Goal: Task Accomplishment & Management: Use online tool/utility

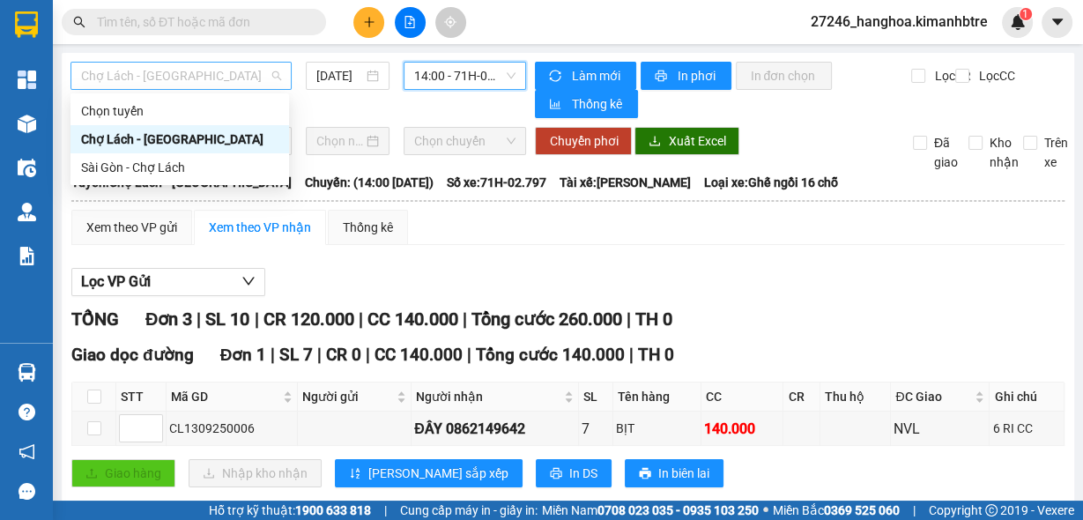
click at [190, 74] on span "Chợ Lách - [GEOGRAPHIC_DATA]" at bounding box center [181, 76] width 200 height 26
click at [181, 167] on div "Sài Gòn - Chợ Lách" at bounding box center [179, 167] width 197 height 19
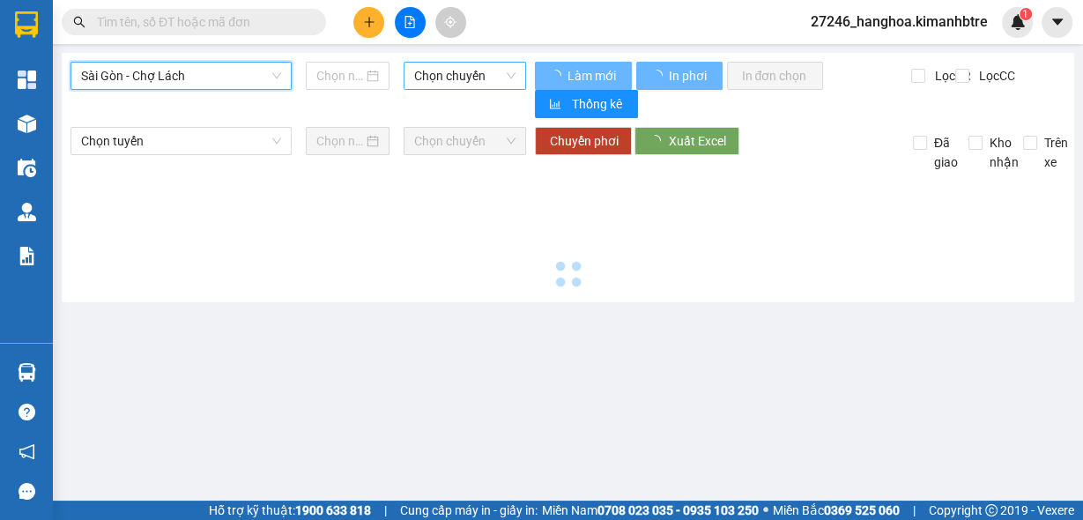
type input "[DATE]"
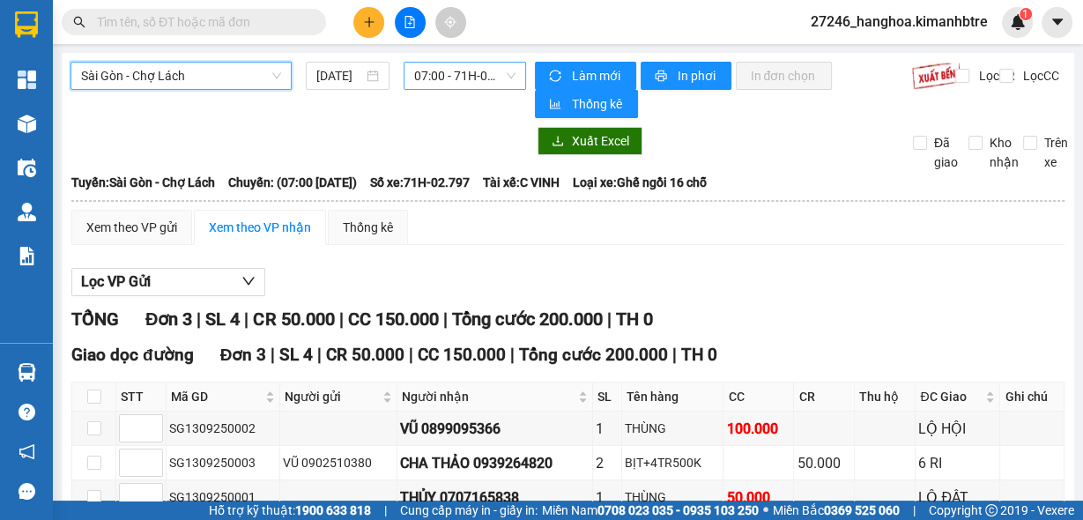
click at [460, 78] on span "07:00 - 71H-02.797" at bounding box center [465, 76] width 102 height 26
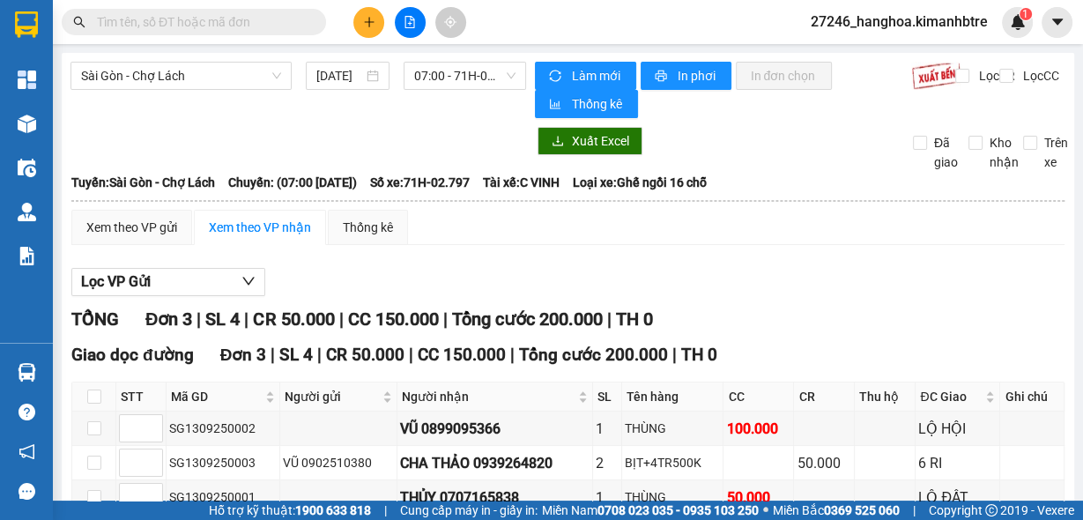
click at [664, 247] on div "Xem theo VP gửi Xem theo VP nhận Thống kê Lọc VP Gửi TỔNG Đơn 3 | SL 4 | CR 50…" at bounding box center [567, 394] width 993 height 368
click at [440, 70] on span "07:00 - 71H-02.797" at bounding box center [465, 76] width 102 height 26
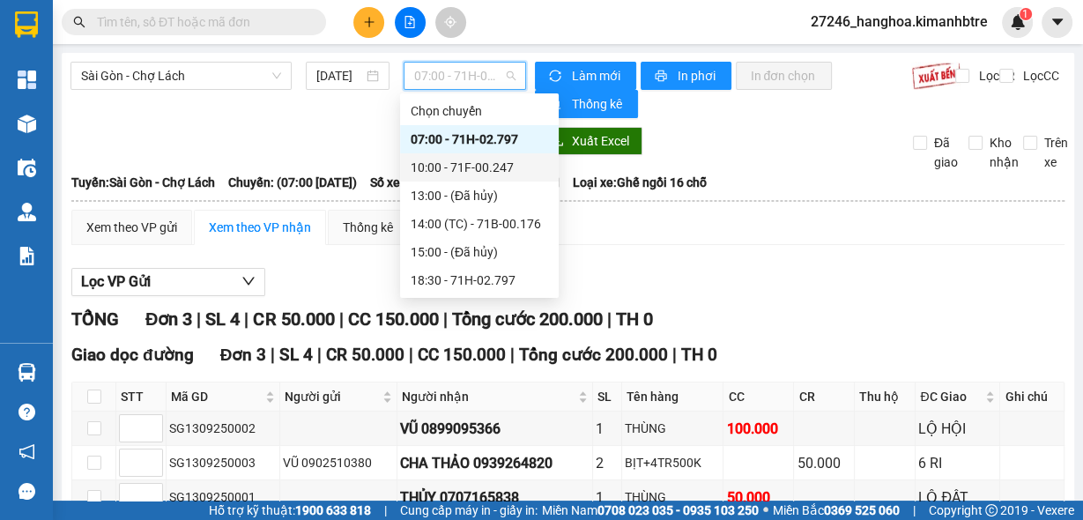
click at [481, 176] on div "10:00 - 71F-00.247" at bounding box center [479, 167] width 137 height 19
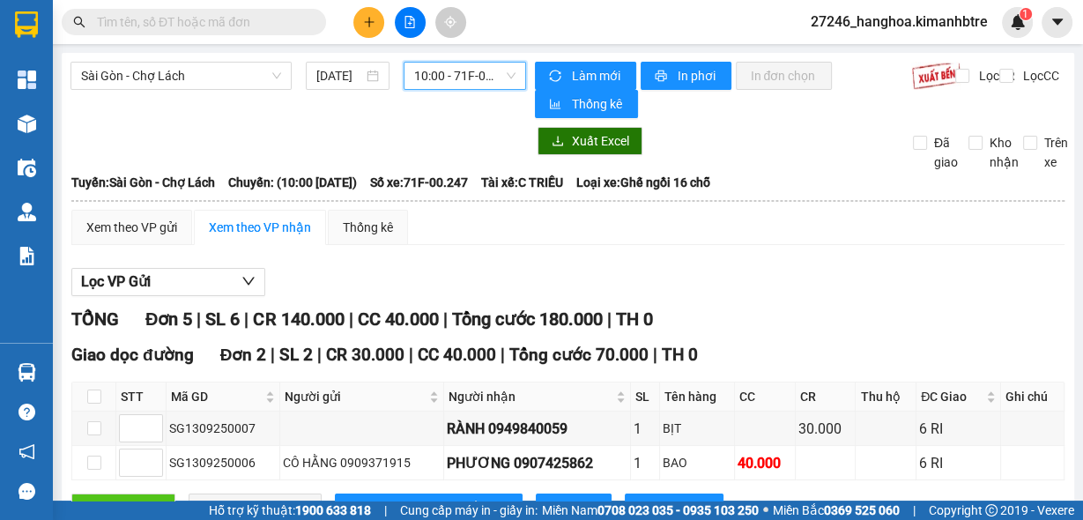
click at [244, 21] on input "text" at bounding box center [201, 21] width 208 height 19
click at [188, 92] on div "Sài Gòn - Chợ Lách [DATE] 10:00 - 71F-00.247" at bounding box center [297, 90] width 455 height 56
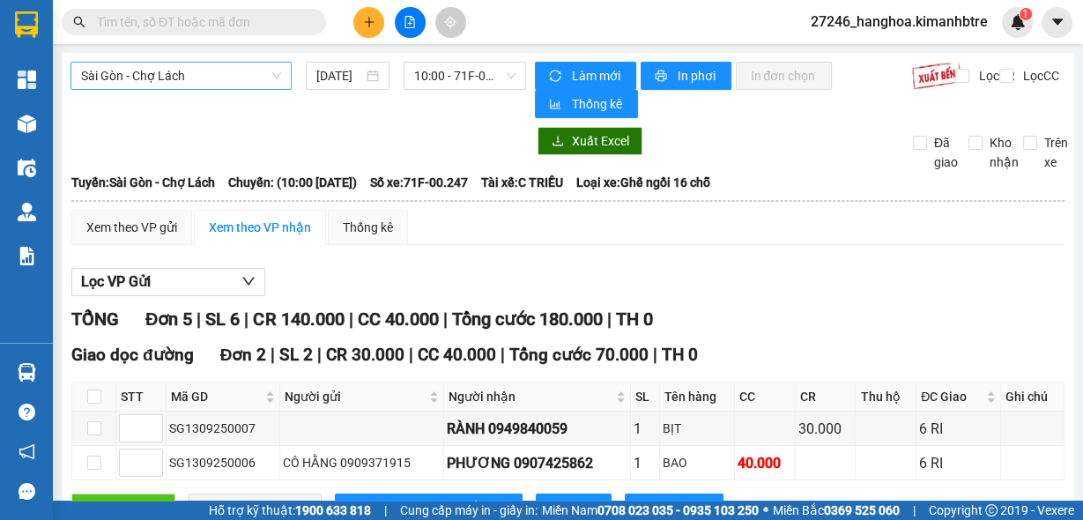
click at [201, 83] on span "Sài Gòn - Chợ Lách" at bounding box center [181, 76] width 200 height 26
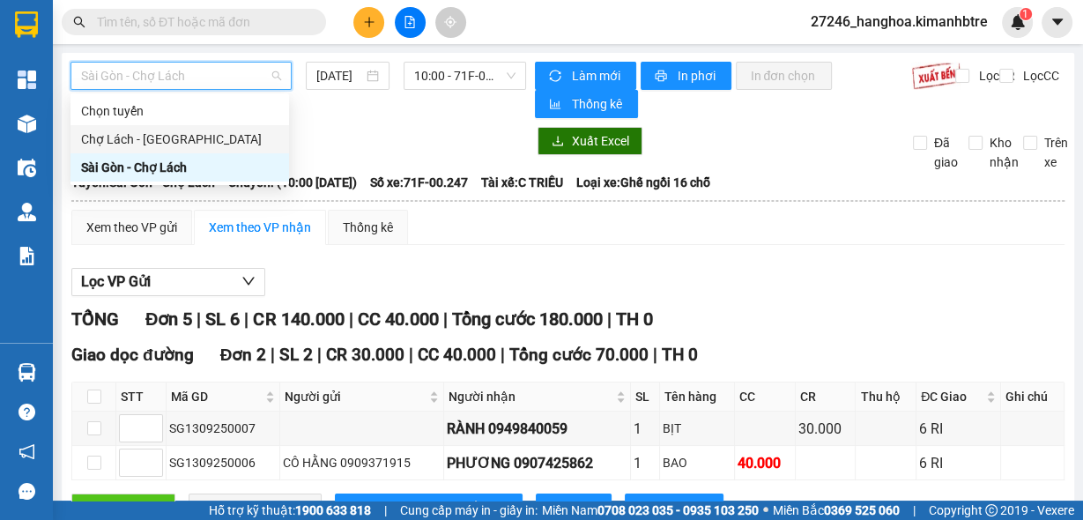
click at [185, 135] on div "Chợ Lách - [GEOGRAPHIC_DATA]" at bounding box center [179, 139] width 197 height 19
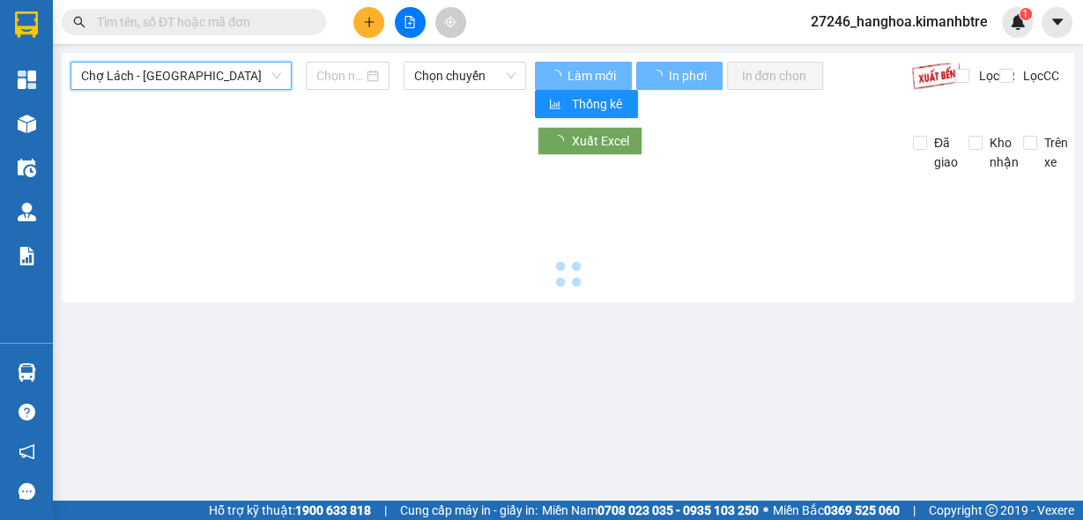
type input "[DATE]"
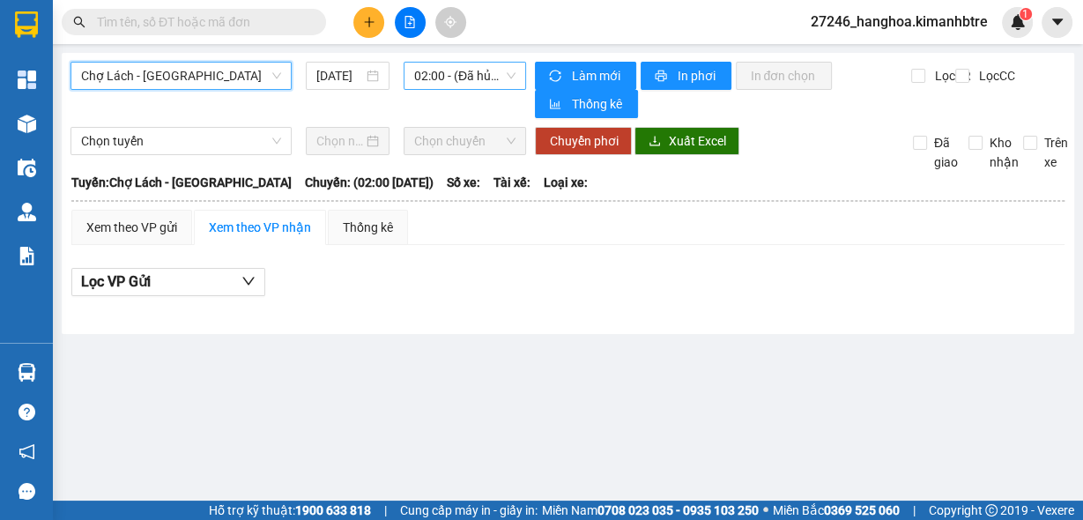
click at [458, 75] on span "02:00 - (Đã hủy)" at bounding box center [465, 76] width 102 height 26
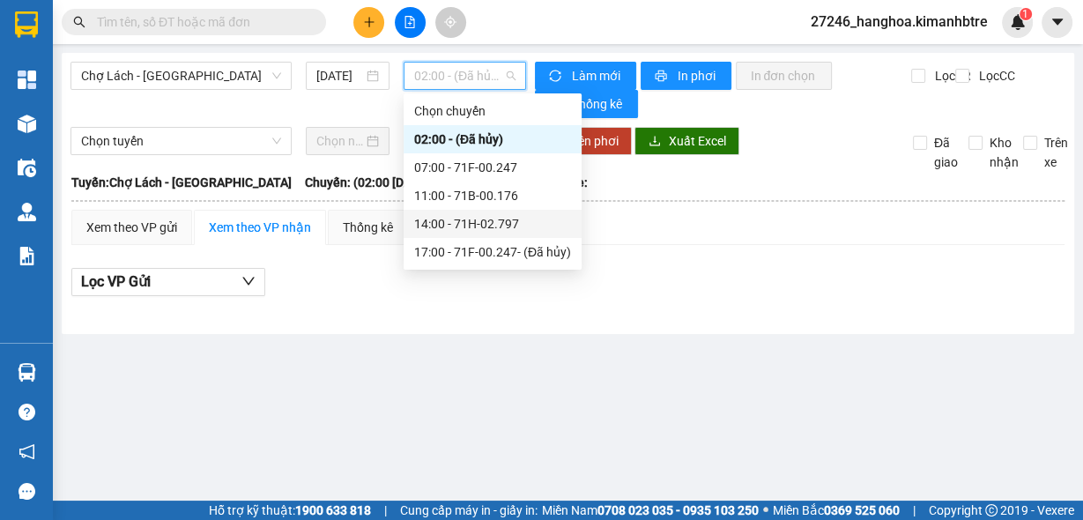
click at [476, 224] on div "14:00 - 71H-02.797" at bounding box center [492, 223] width 157 height 19
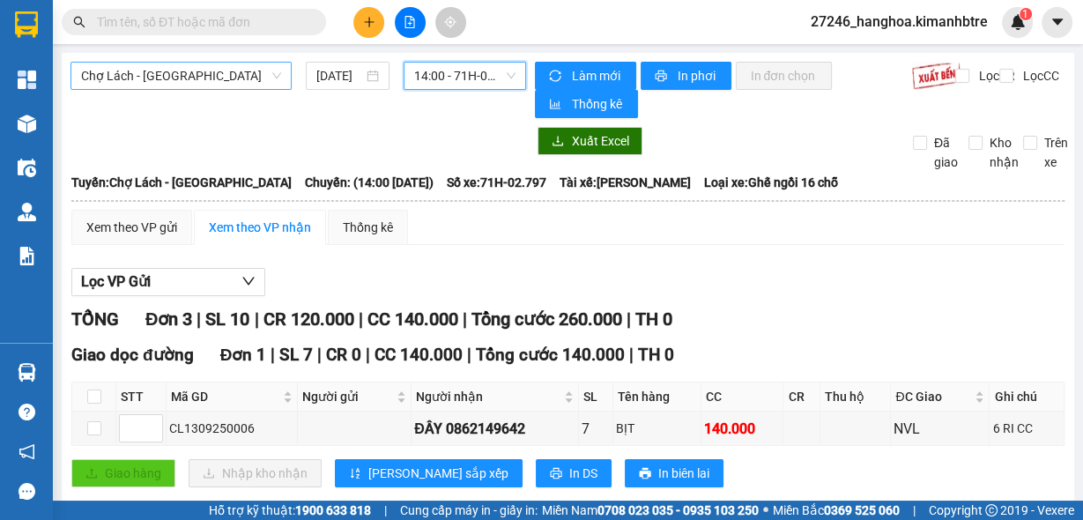
click at [210, 66] on span "Chợ Lách - [GEOGRAPHIC_DATA]" at bounding box center [181, 76] width 200 height 26
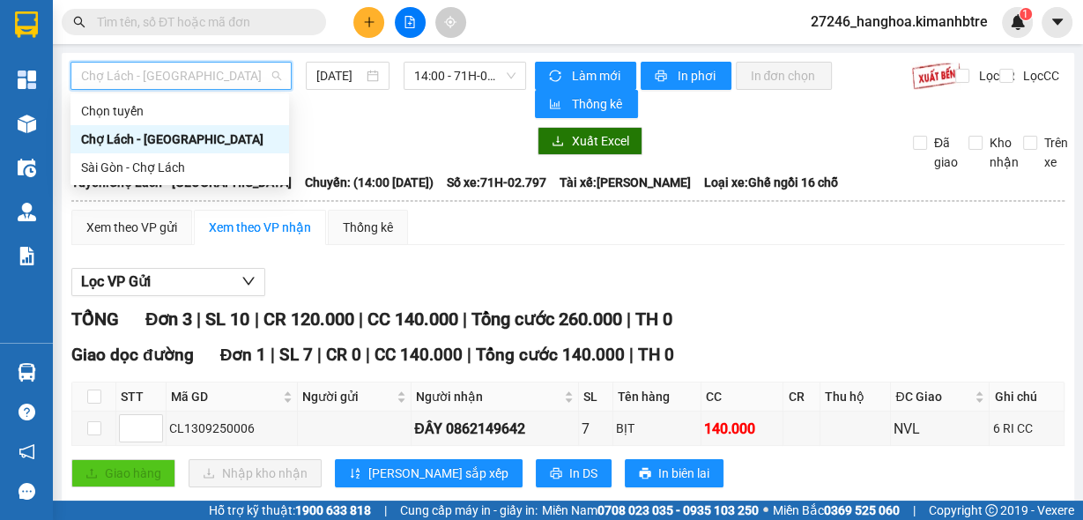
click at [201, 152] on div "Chợ Lách - [GEOGRAPHIC_DATA]" at bounding box center [179, 139] width 218 height 28
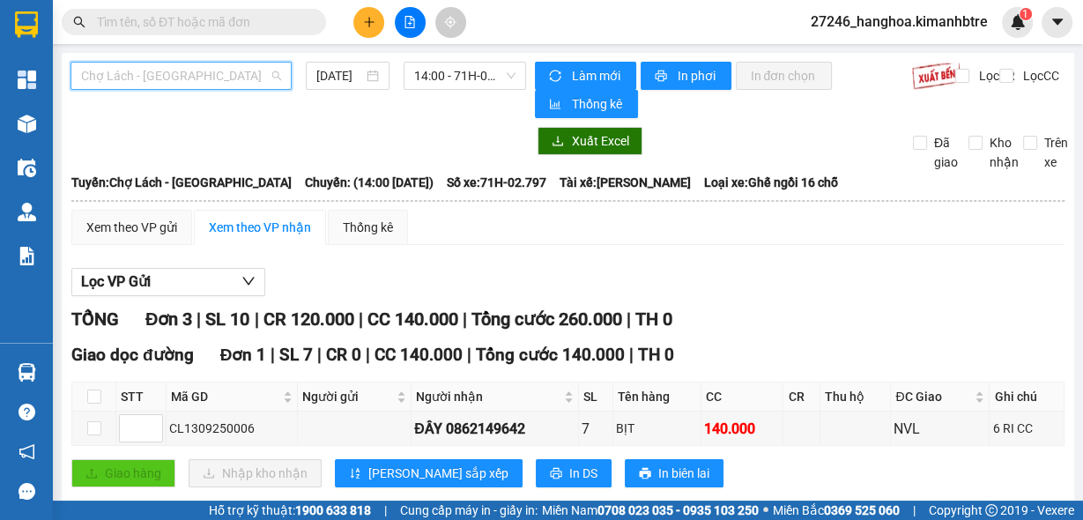
click at [233, 72] on span "Chợ Lách - [GEOGRAPHIC_DATA]" at bounding box center [181, 76] width 200 height 26
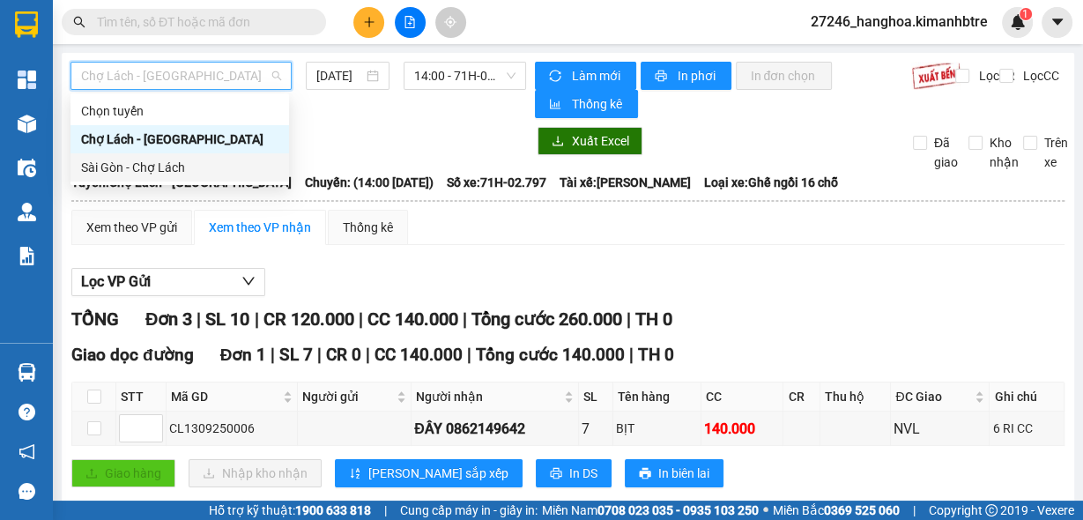
click at [208, 172] on div "Sài Gòn - Chợ Lách" at bounding box center [179, 167] width 197 height 19
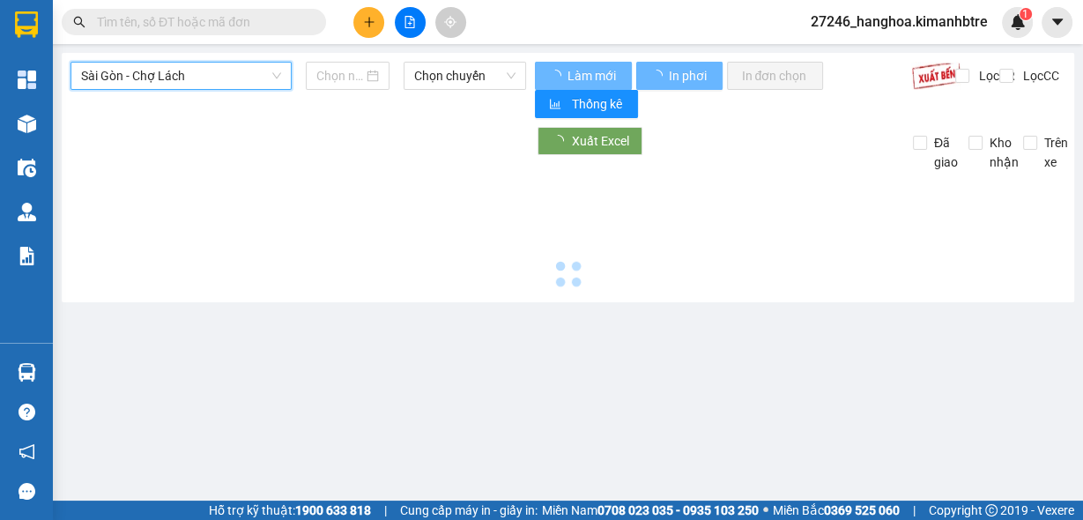
type input "[DATE]"
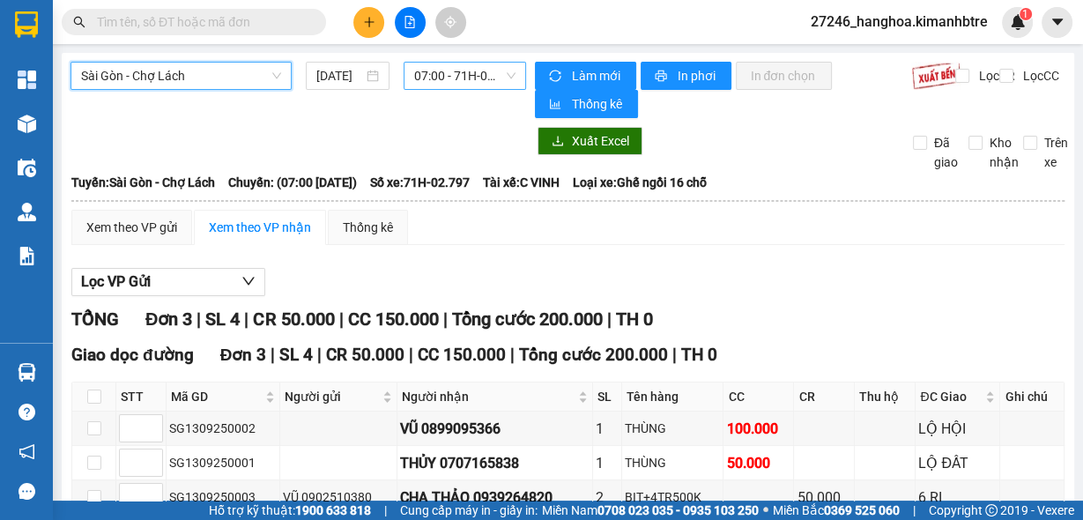
click at [441, 85] on span "07:00 - 71H-02.797" at bounding box center [465, 76] width 102 height 26
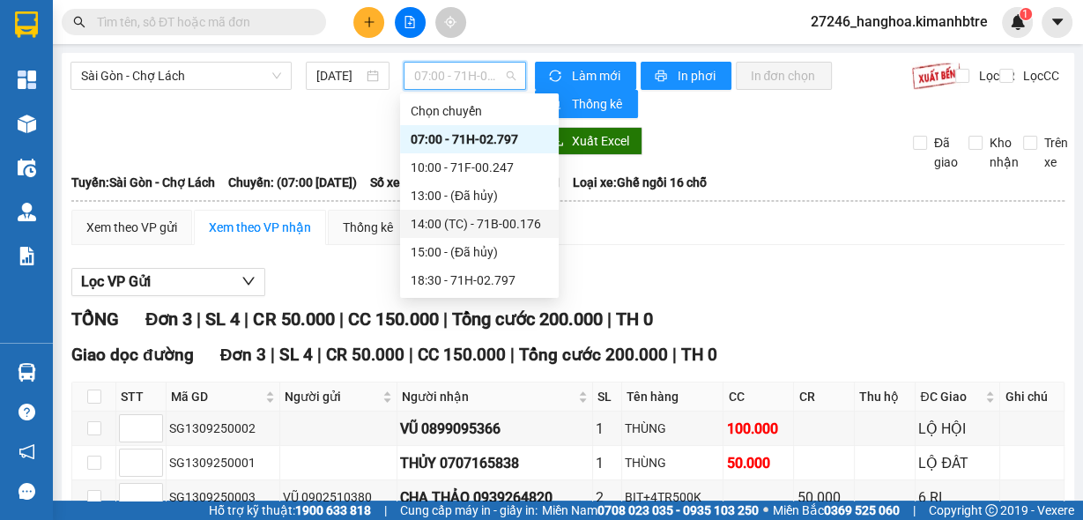
click at [470, 233] on div "14:00 (TC) - 71B-00.176" at bounding box center [479, 224] width 159 height 28
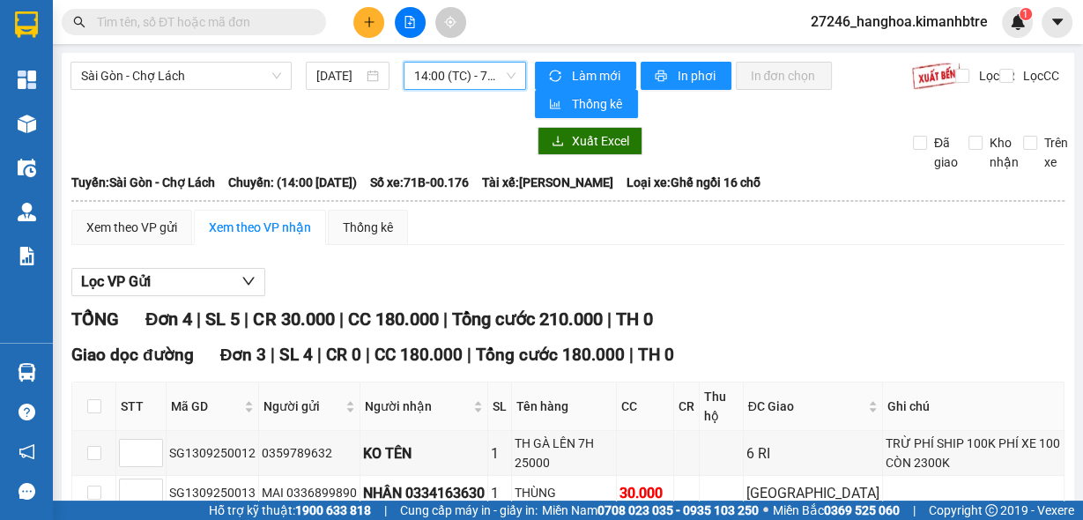
click at [468, 65] on span "14:00 (TC) - 71B-00.176" at bounding box center [465, 76] width 102 height 26
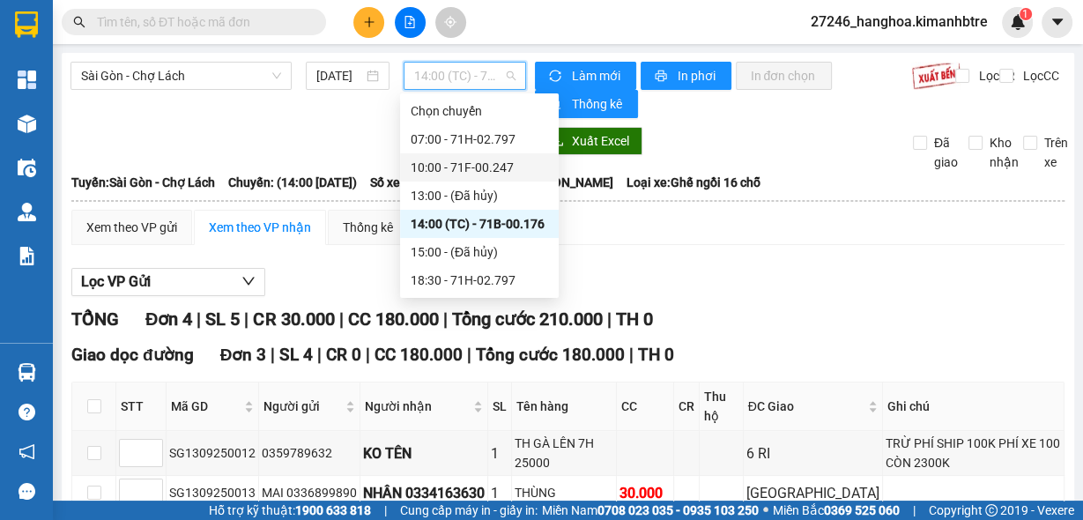
click at [481, 163] on div "10:00 - 71F-00.247" at bounding box center [479, 167] width 137 height 19
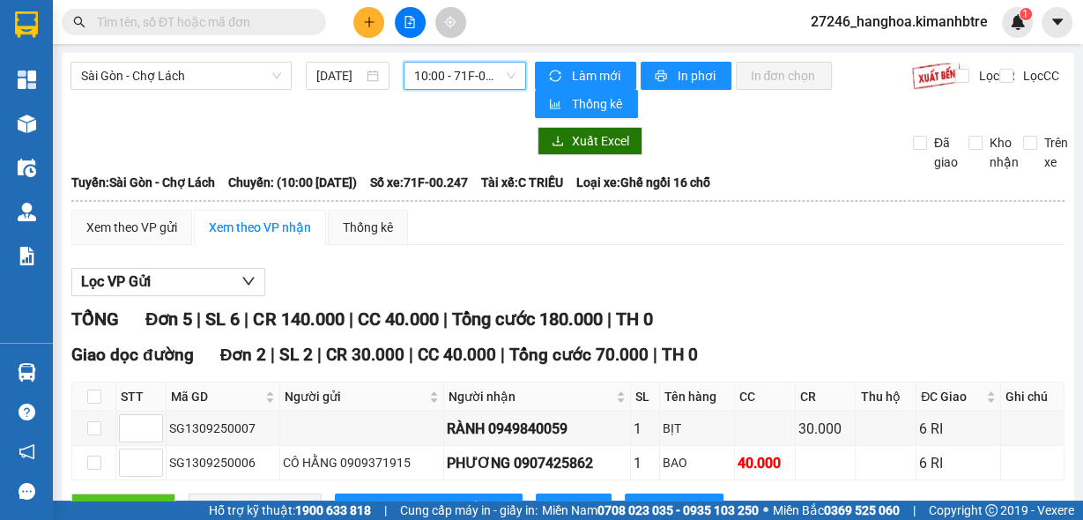
click at [444, 72] on span "10:00 - 71F-00.247" at bounding box center [465, 76] width 102 height 26
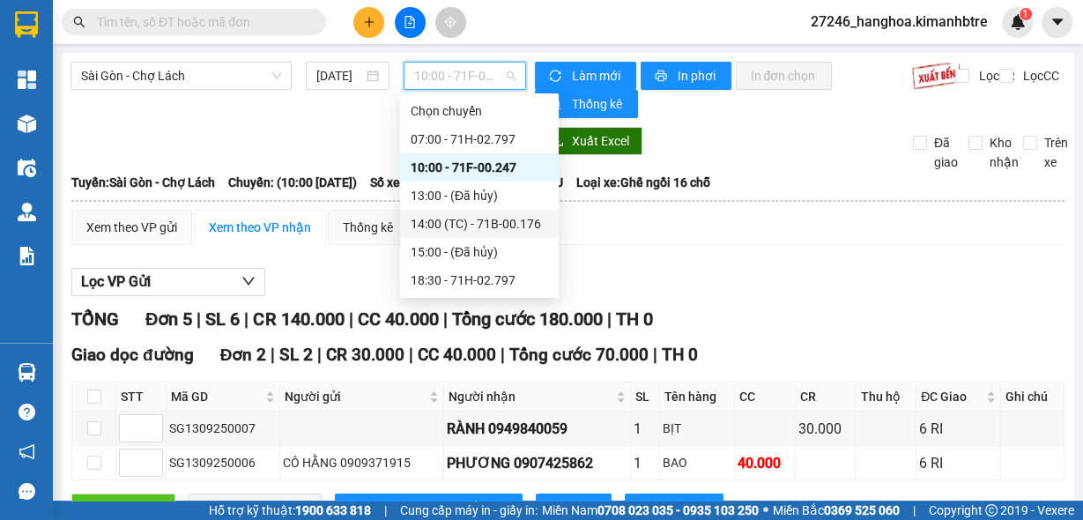
click at [473, 227] on div "14:00 (TC) - 71B-00.176" at bounding box center [479, 223] width 137 height 19
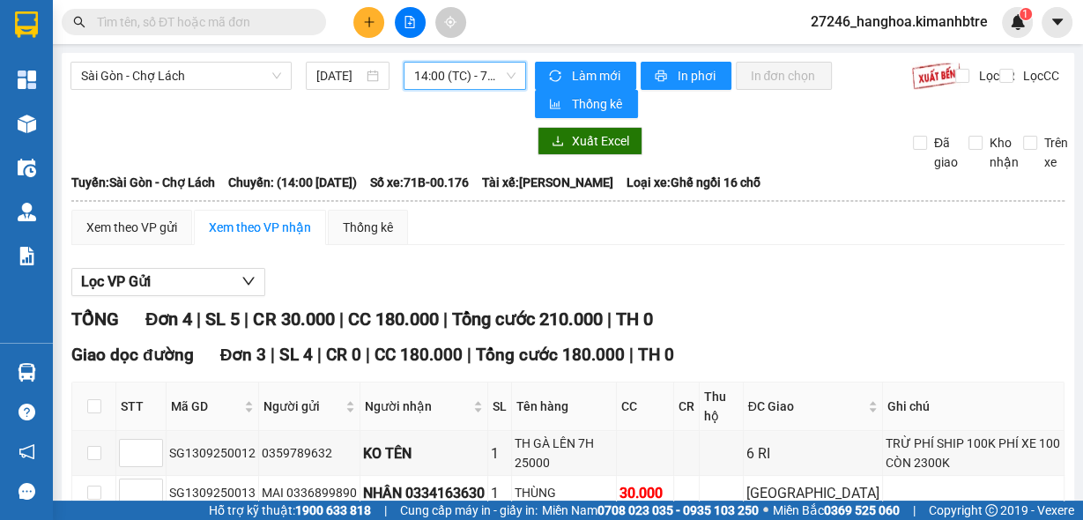
click at [455, 75] on span "14:00 (TC) - 71B-00.176" at bounding box center [465, 76] width 102 height 26
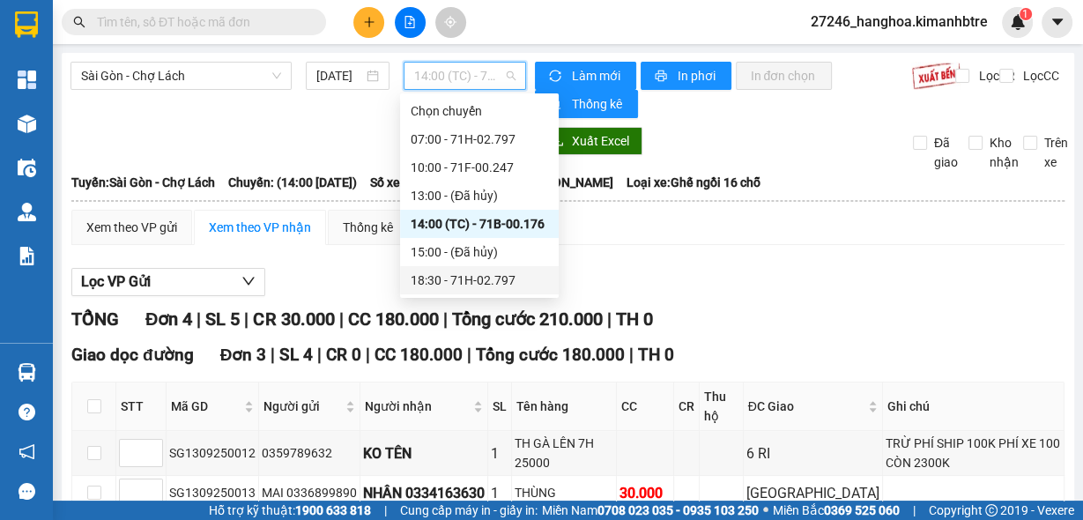
click at [451, 278] on div "18:30 - 71H-02.797" at bounding box center [479, 279] width 137 height 19
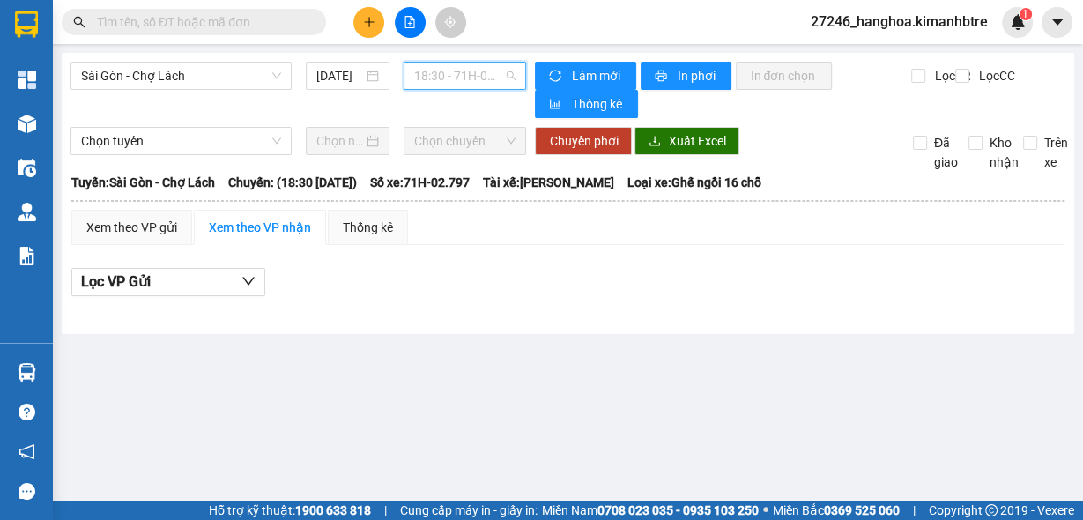
click at [500, 77] on span "18:30 - 71H-02.797" at bounding box center [465, 76] width 102 height 26
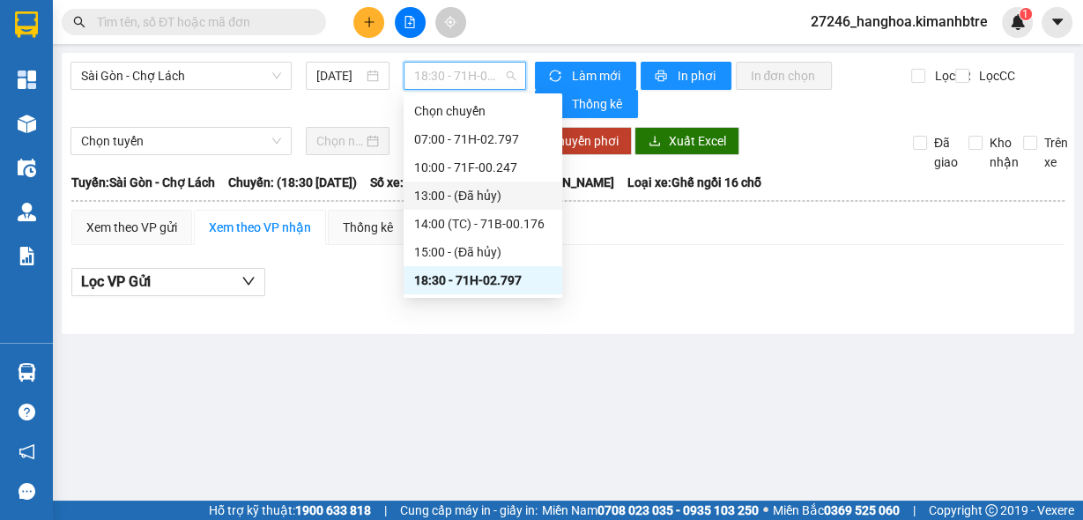
click at [466, 202] on div "13:00 - (Đã hủy)" at bounding box center [482, 195] width 137 height 19
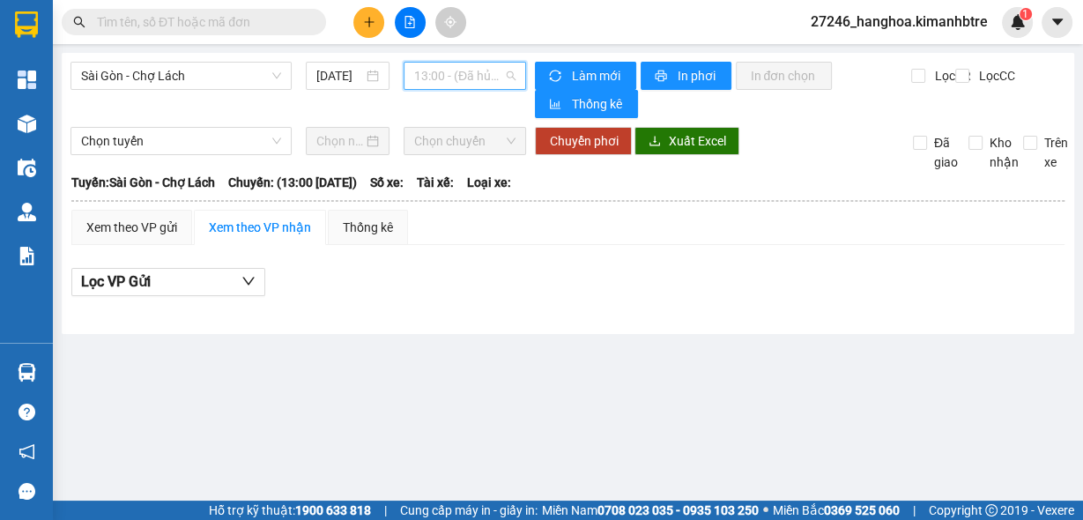
click at [486, 70] on span "13:00 - (Đã hủy)" at bounding box center [465, 76] width 102 height 26
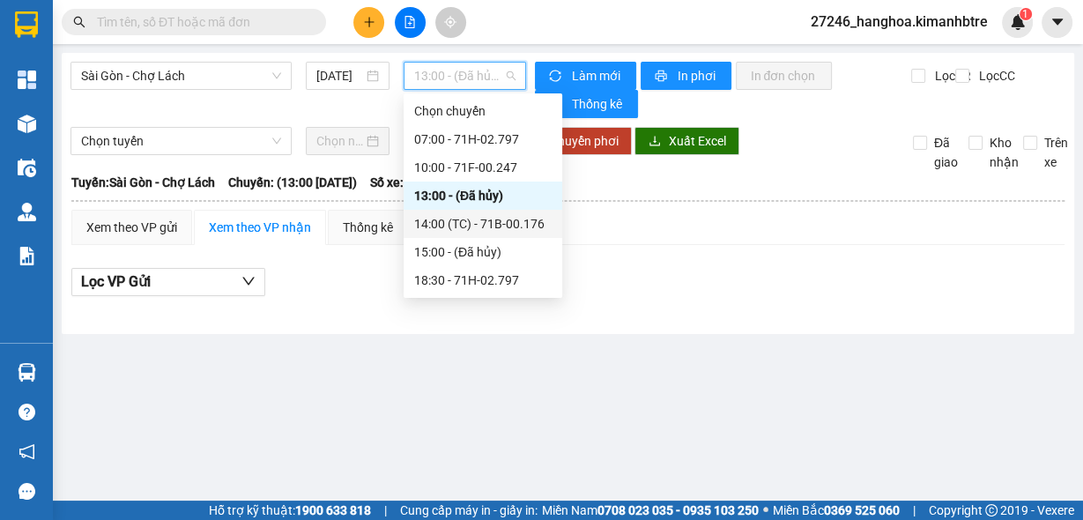
click at [466, 226] on div "14:00 (TC) - 71B-00.176" at bounding box center [482, 223] width 137 height 19
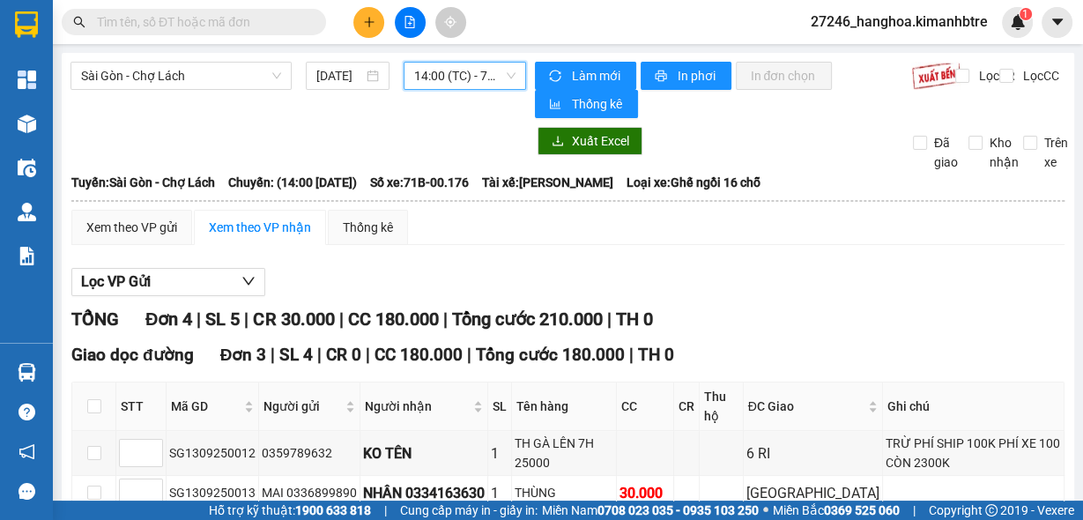
click at [455, 81] on span "14:00 (TC) - 71B-00.176" at bounding box center [465, 76] width 102 height 26
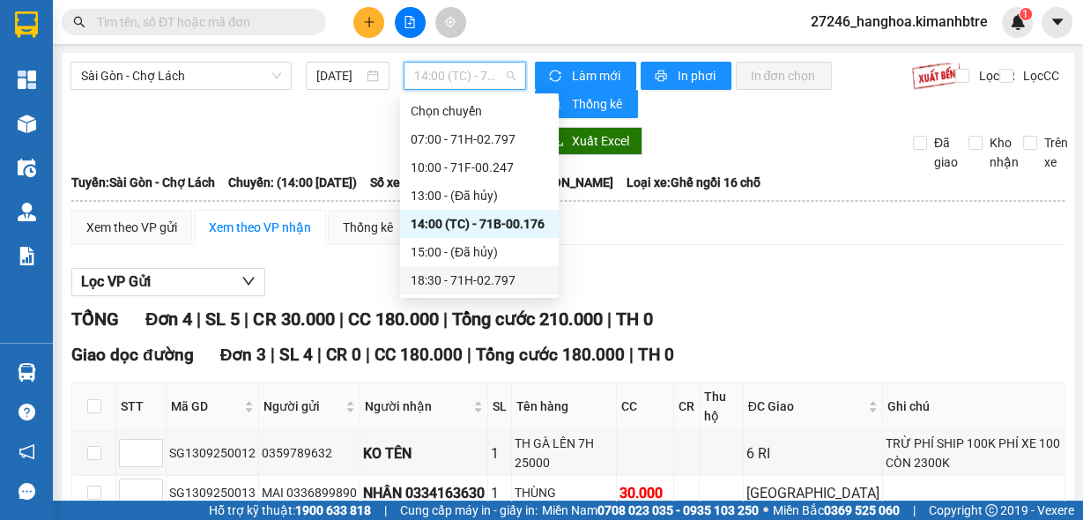
click at [460, 278] on div "18:30 - 71H-02.797" at bounding box center [479, 279] width 137 height 19
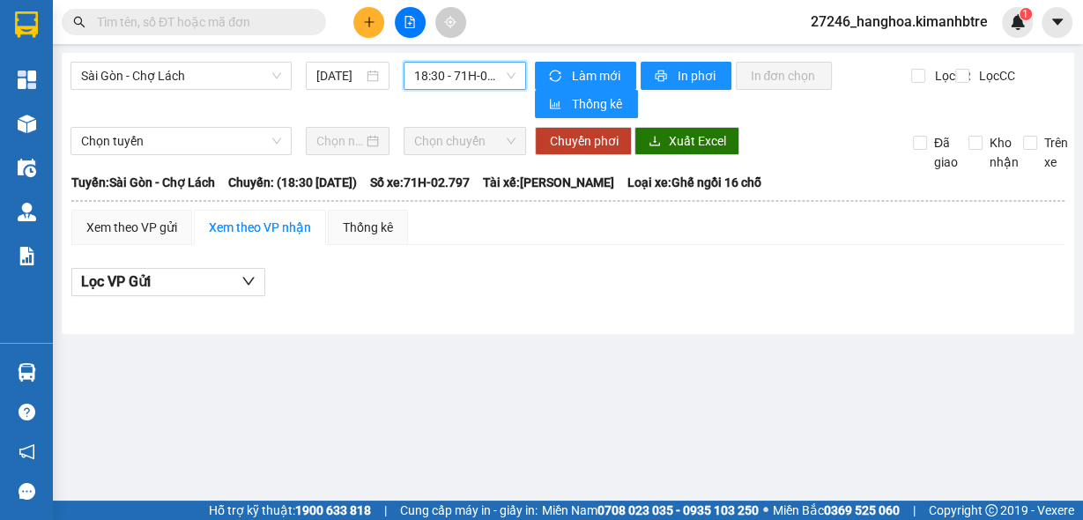
click at [474, 67] on span "18:30 - 71H-02.797" at bounding box center [465, 76] width 102 height 26
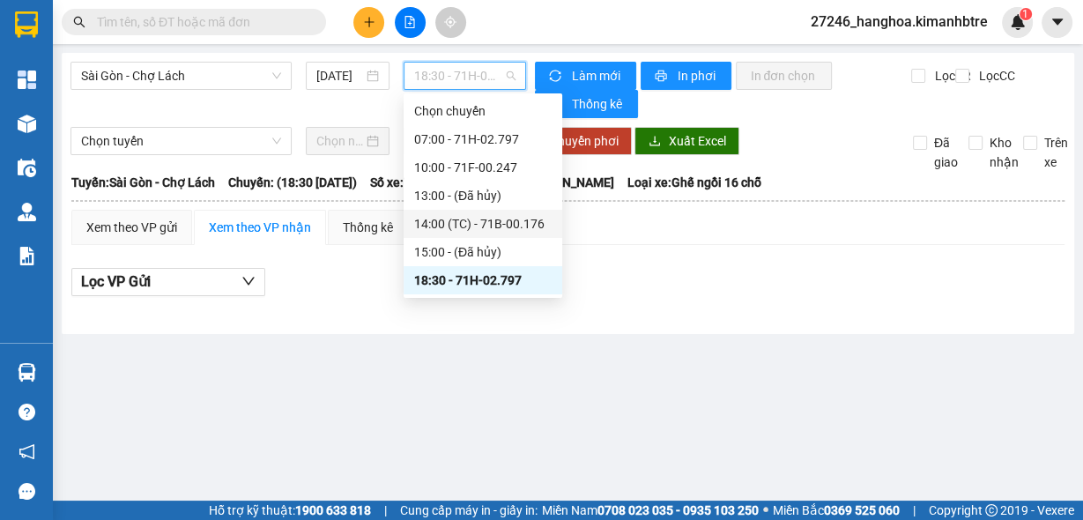
click at [470, 230] on div "14:00 (TC) - 71B-00.176" at bounding box center [482, 223] width 137 height 19
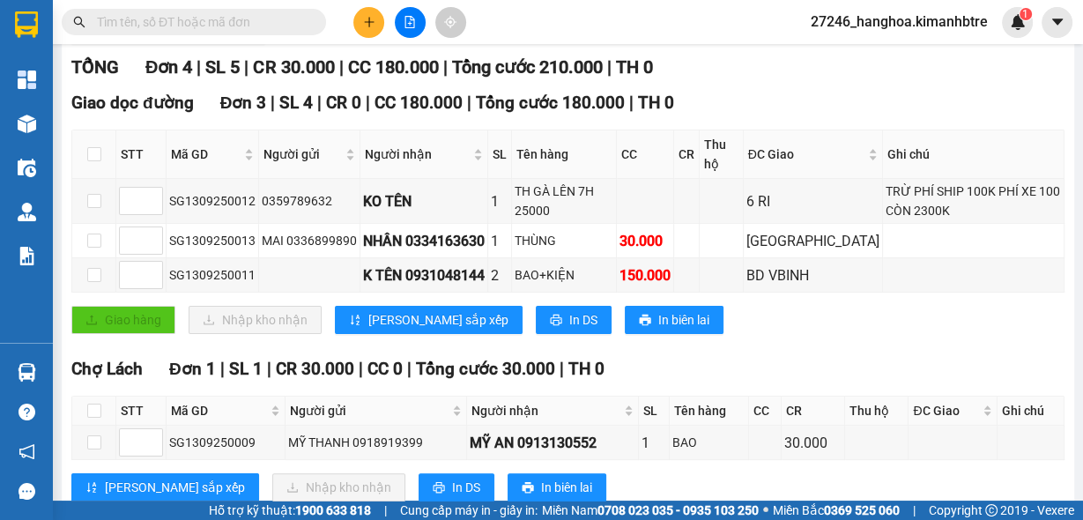
scroll to position [313, 0]
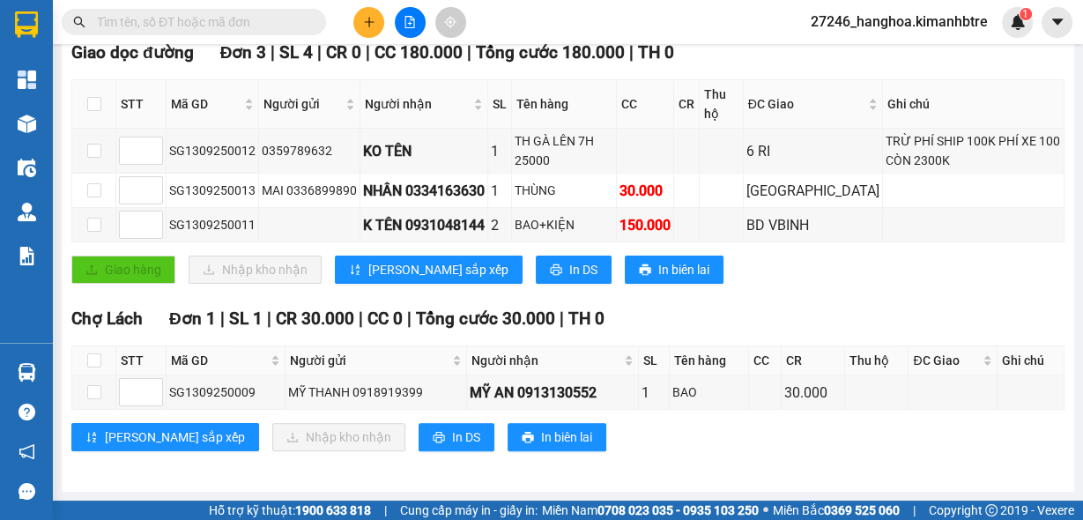
click at [212, 25] on input "text" at bounding box center [201, 21] width 208 height 19
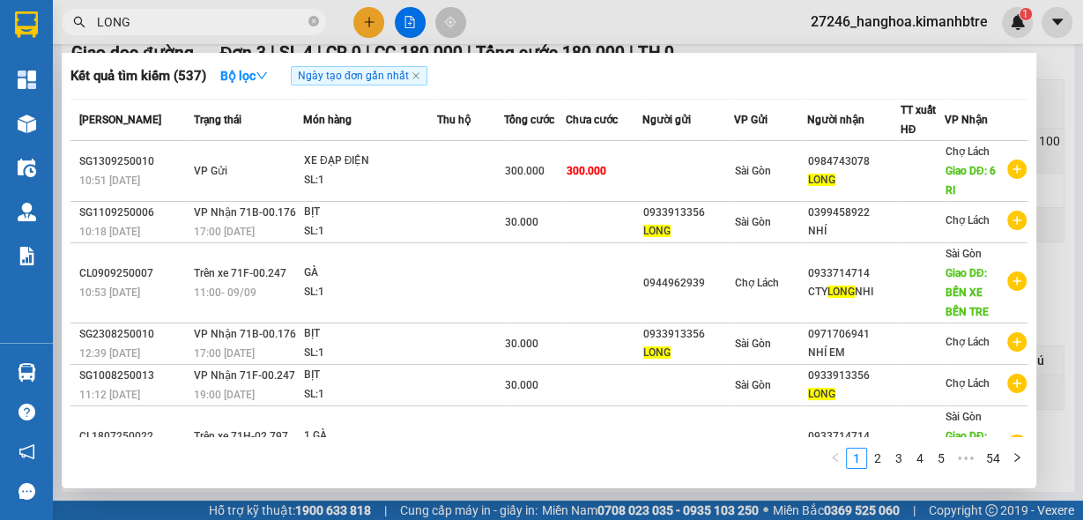
type input "LONG"
